Goal: Information Seeking & Learning: Learn about a topic

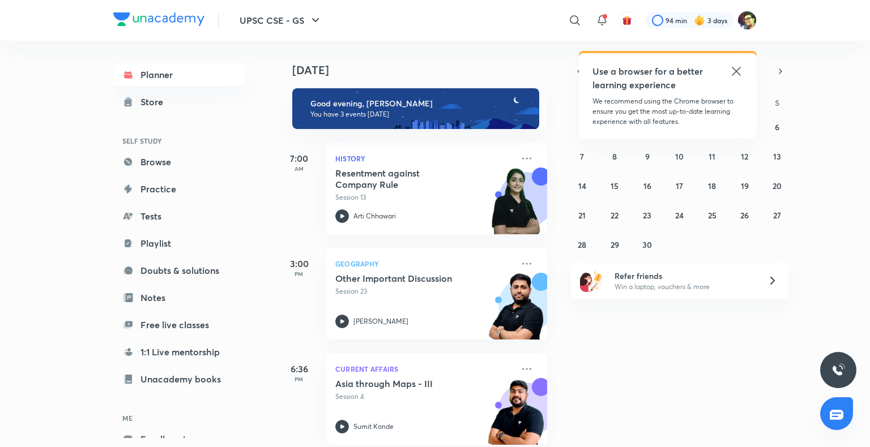
click at [729, 72] on icon at bounding box center [736, 72] width 14 height 14
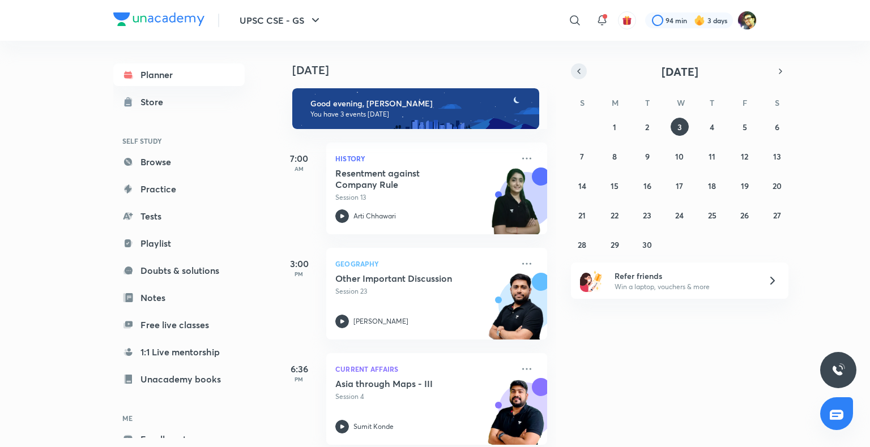
click at [582, 74] on icon "button" at bounding box center [578, 71] width 9 height 10
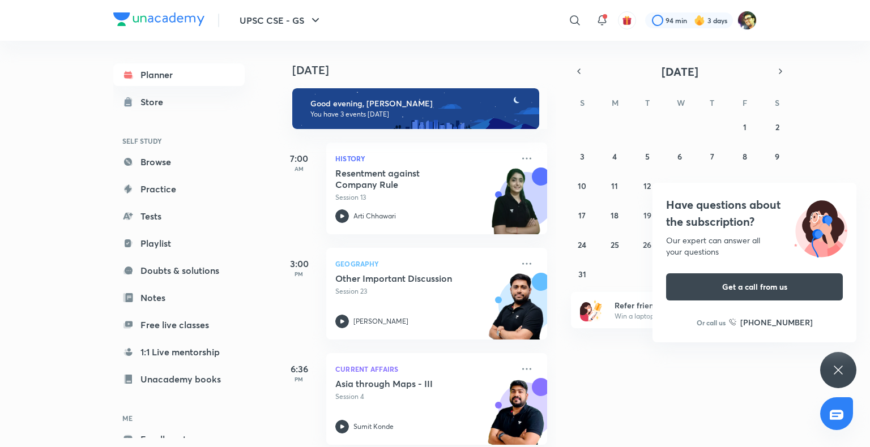
click at [738, 242] on div "UPSC CSE - GS ​ 94 min 3 days Planner Store SELF STUDY Browse Practice Tests Pl…" at bounding box center [435, 223] width 870 height 447
click at [834, 361] on div "Have questions about the subscription? Our expert can answer all your questions…" at bounding box center [838, 370] width 36 height 36
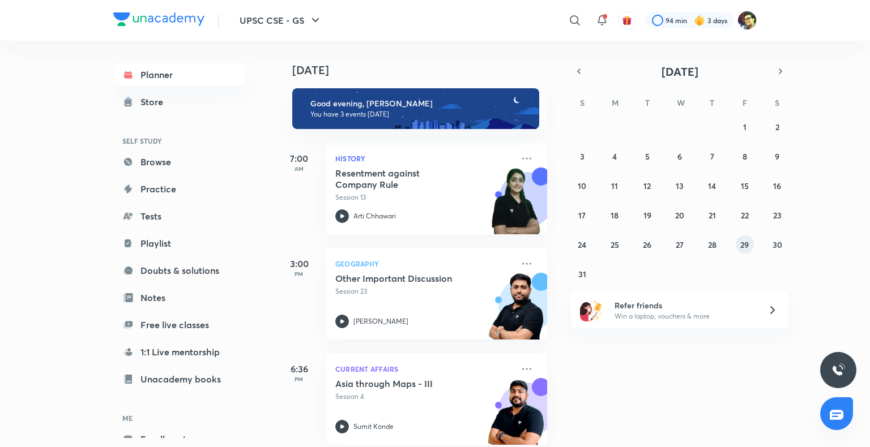
click at [741, 245] on abbr "29" at bounding box center [744, 244] width 8 height 11
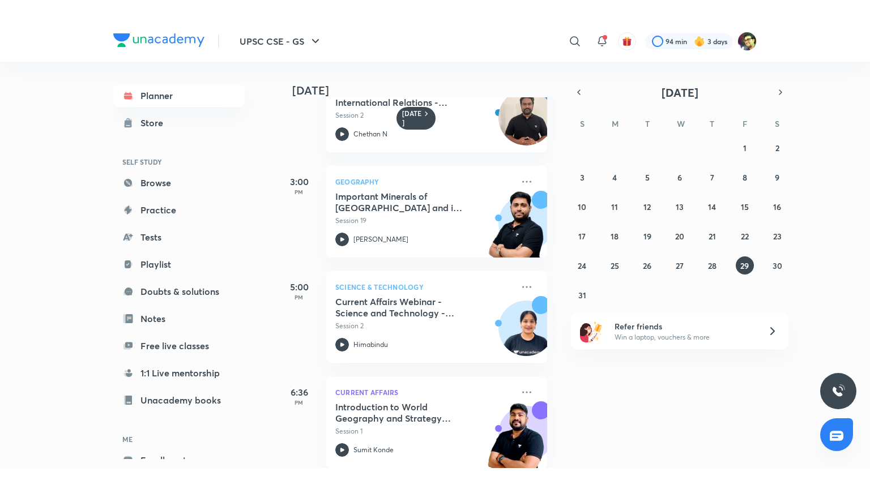
scroll to position [174, 0]
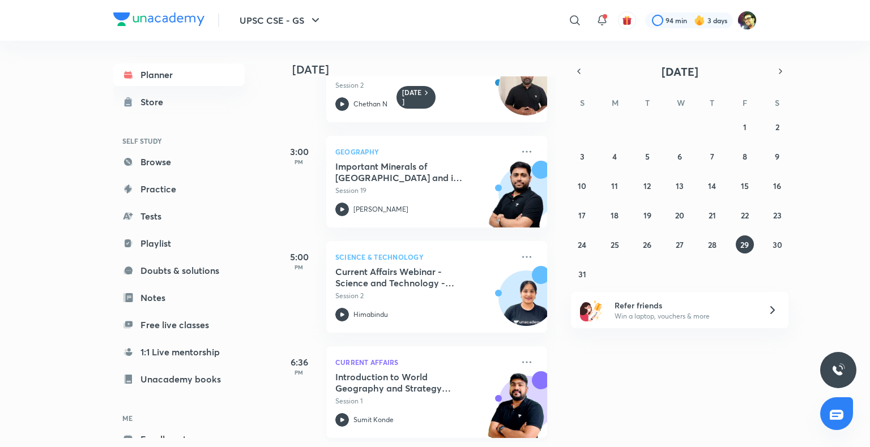
click at [379, 373] on h5 "Introduction to World Geography and Strategy Session" at bounding box center [405, 382] width 141 height 23
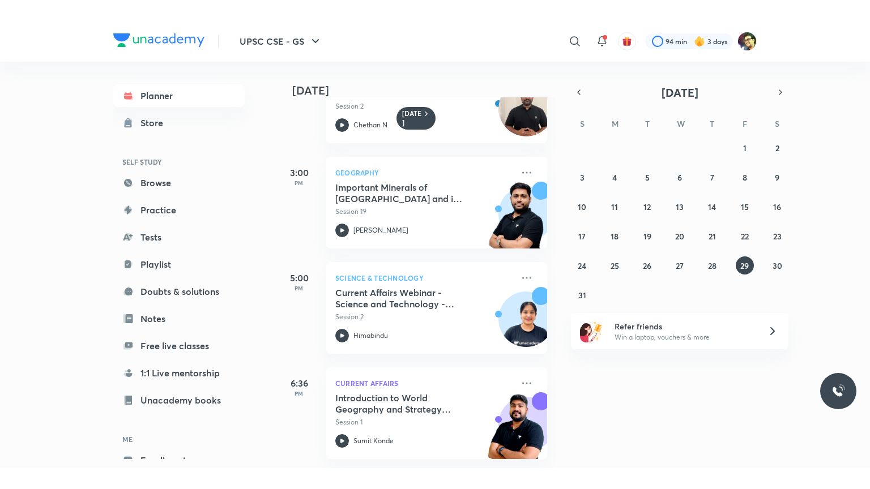
scroll to position [132, 0]
